Goal: Information Seeking & Learning: Learn about a topic

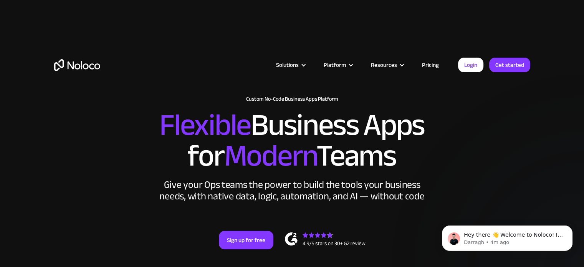
click at [434, 63] on link "Pricing" at bounding box center [430, 65] width 36 height 10
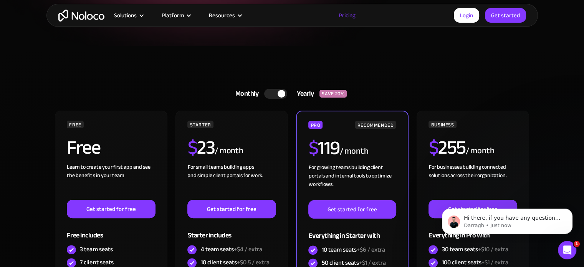
scroll to position [154, 0]
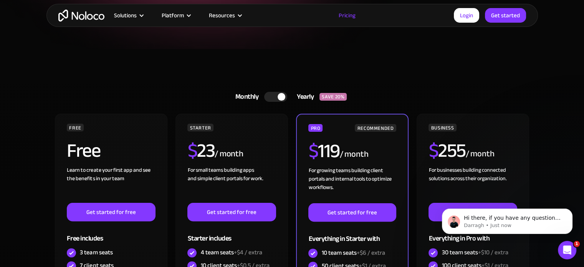
click at [276, 97] on div at bounding box center [275, 97] width 23 height 10
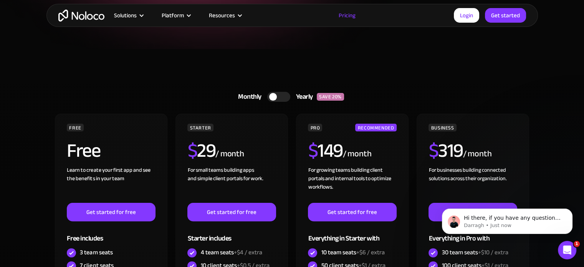
click at [275, 96] on div at bounding box center [273, 97] width 8 height 8
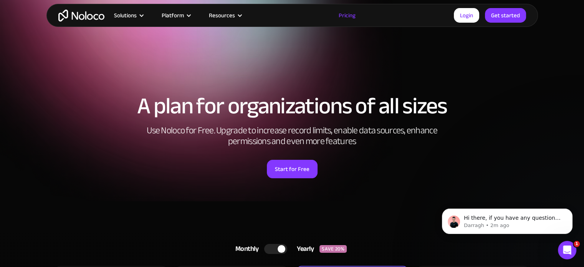
scroll to position [0, 0]
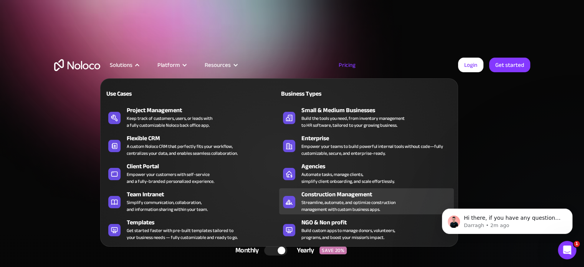
click at [372, 195] on div "Construction Management" at bounding box center [379, 194] width 156 height 9
